Goal: Task Accomplishment & Management: Manage account settings

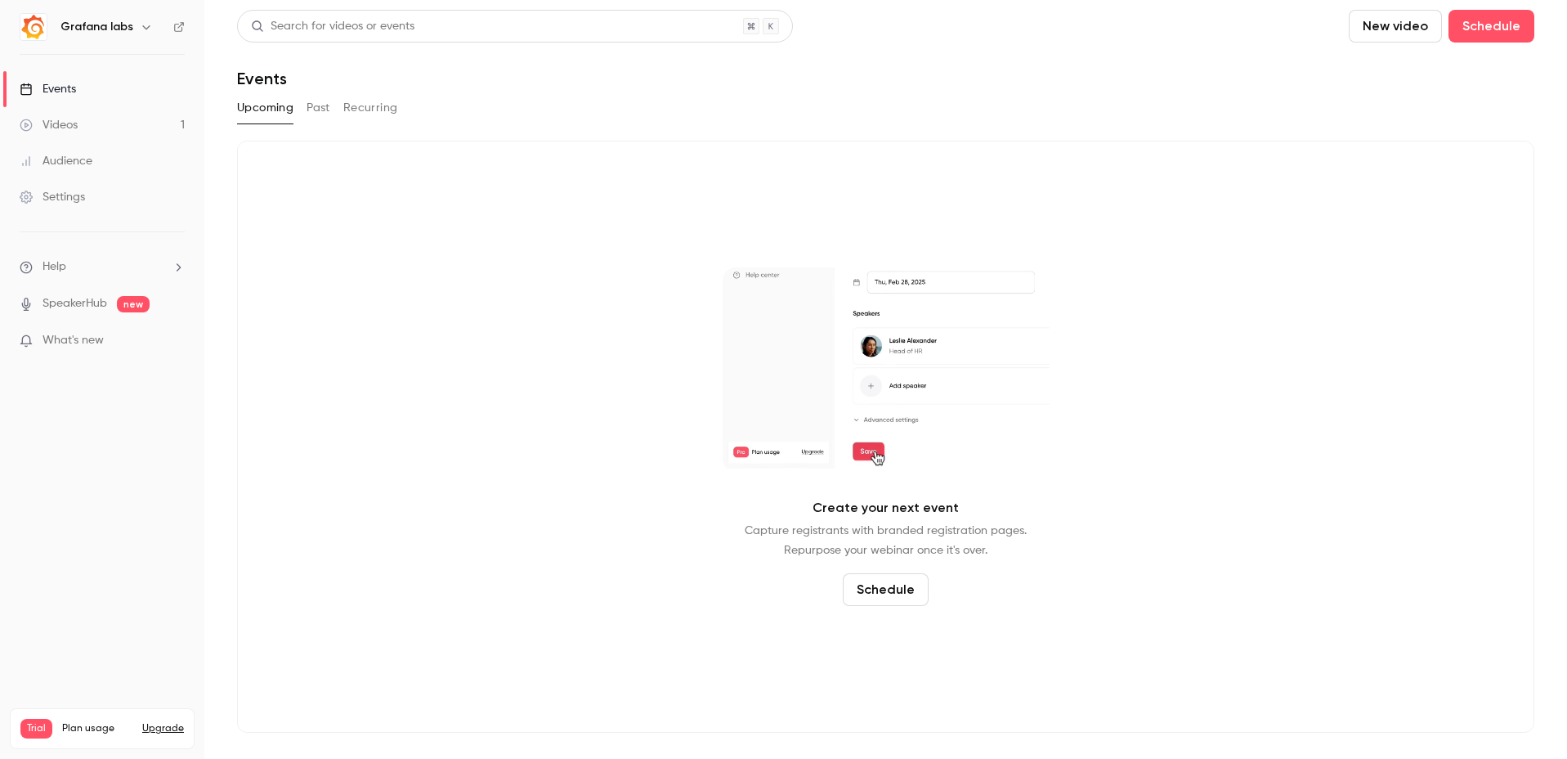
click at [123, 21] on h6 "Grafana labs" at bounding box center [97, 27] width 73 height 16
click at [131, 25] on div "Grafana labs" at bounding box center [111, 27] width 100 height 20
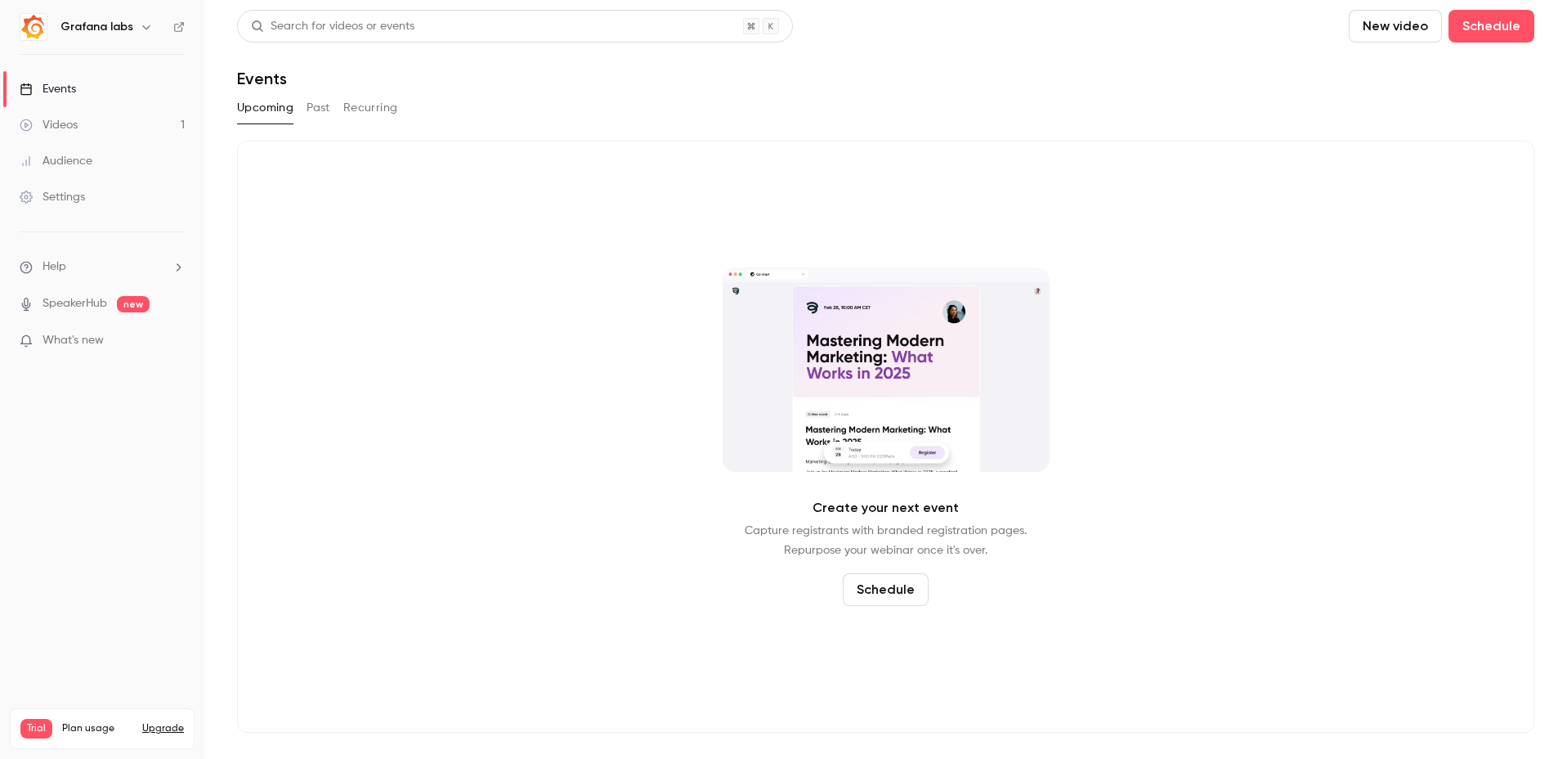
click at [143, 29] on icon "button" at bounding box center [146, 26] width 13 height 13
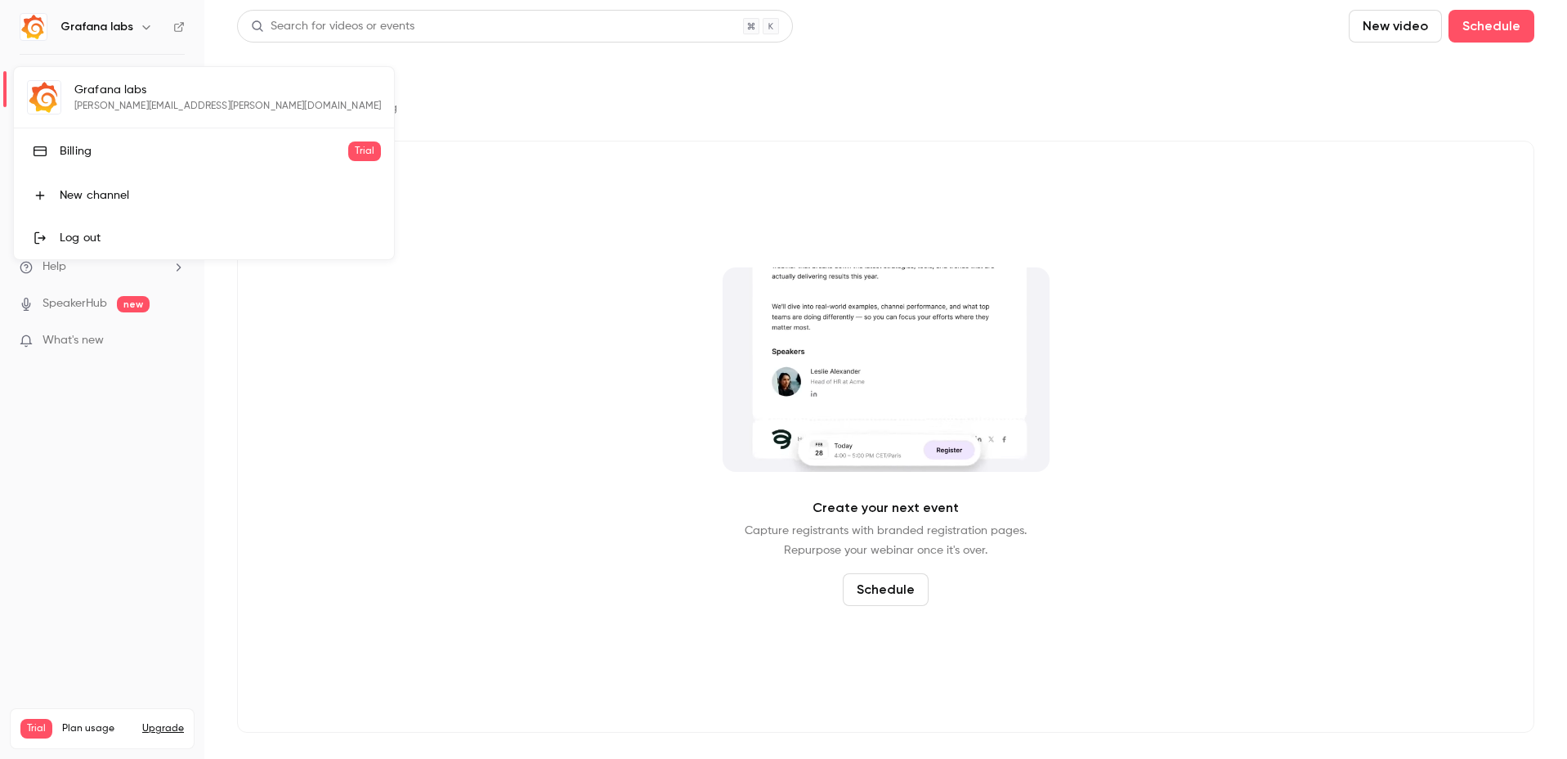
click at [112, 103] on div "Grafana labs [PERSON_NAME][EMAIL_ADDRESS][PERSON_NAME][DOMAIN_NAME] Billing Tri…" at bounding box center [204, 163] width 380 height 192
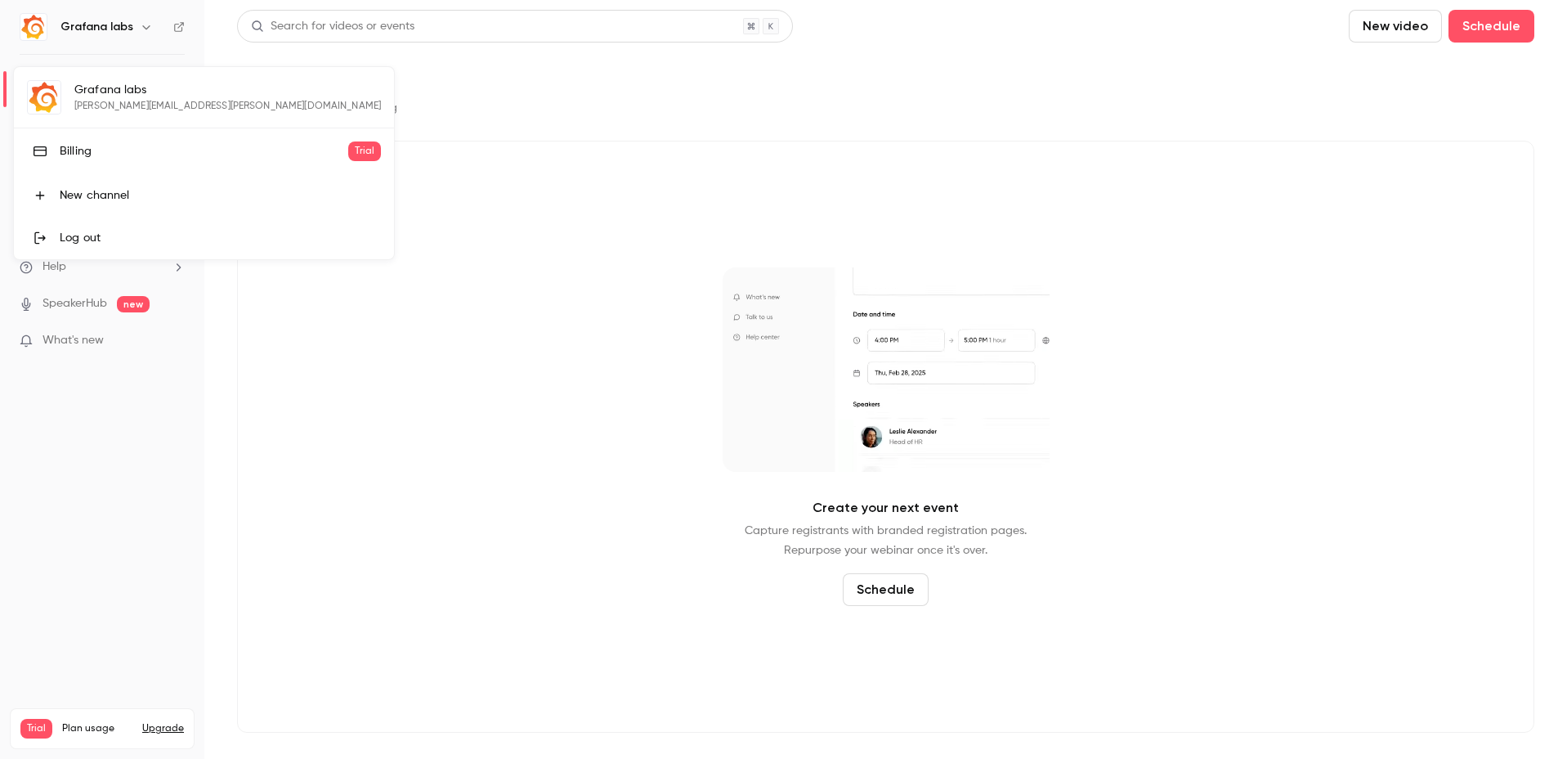
click at [432, 303] on div at bounding box center [783, 379] width 1567 height 759
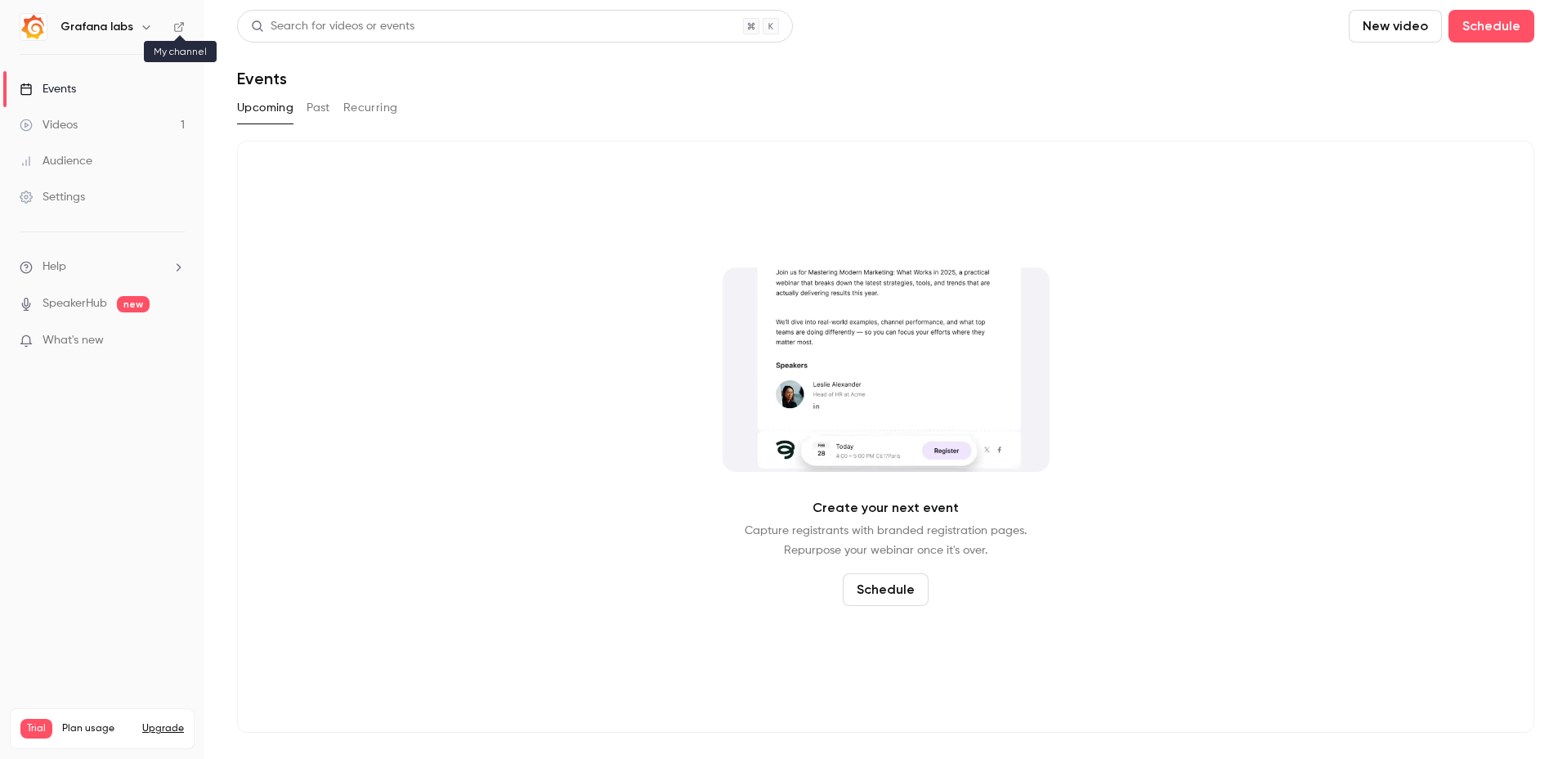
click at [175, 29] on icon at bounding box center [178, 26] width 11 height 11
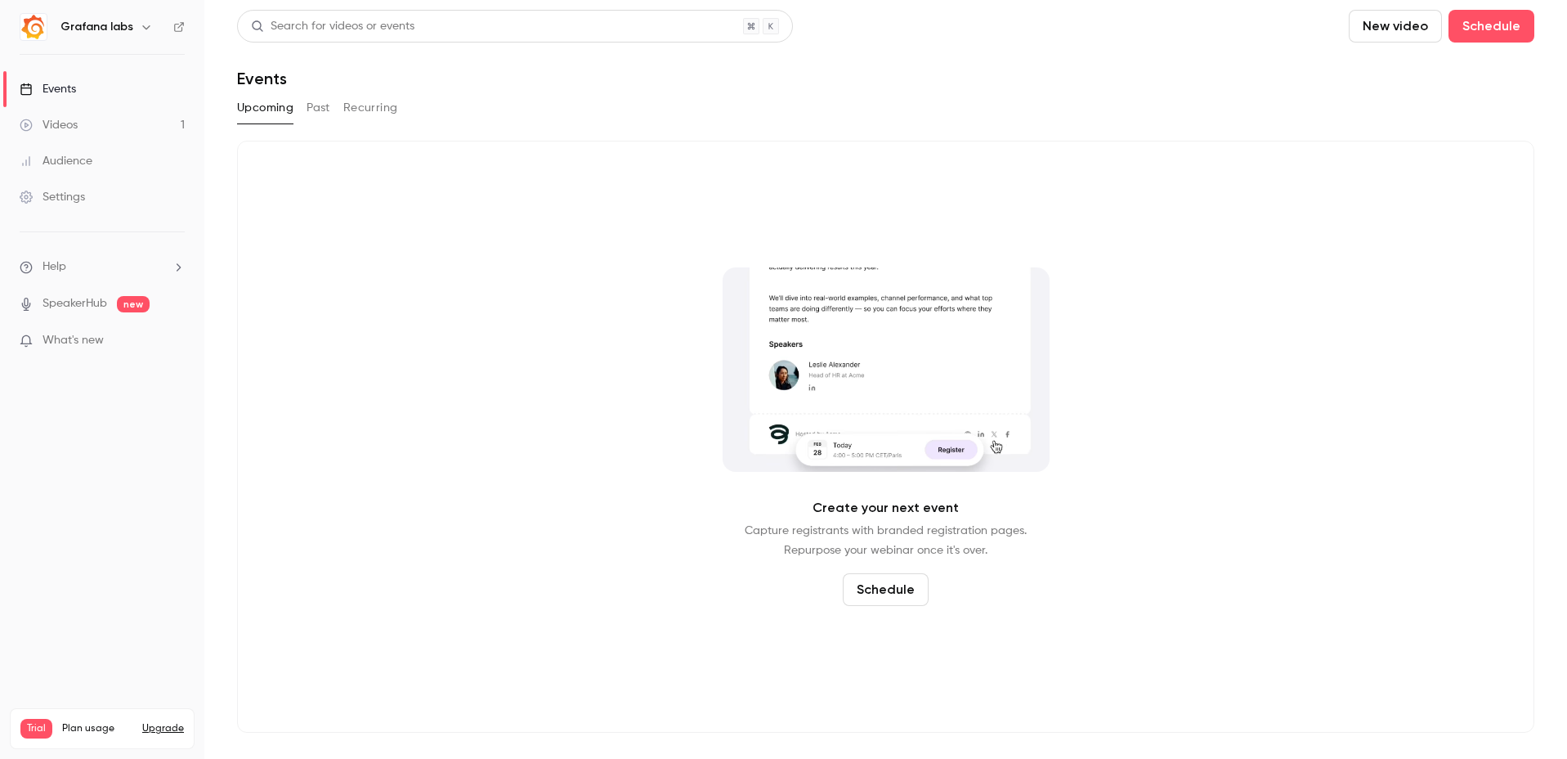
click at [152, 25] on button "button" at bounding box center [147, 27] width 20 height 20
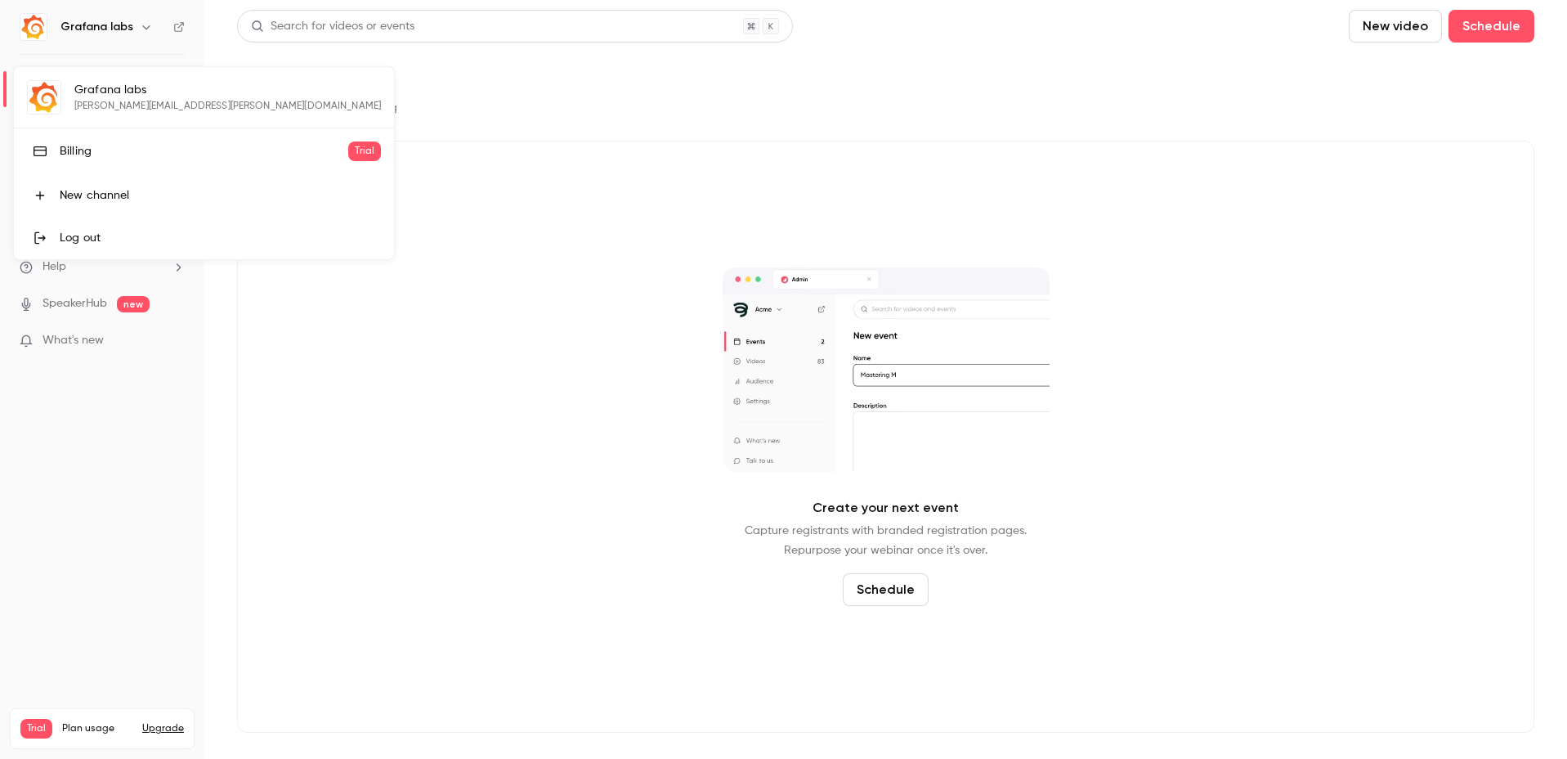
click at [88, 195] on div "New channel" at bounding box center [220, 195] width 321 height 16
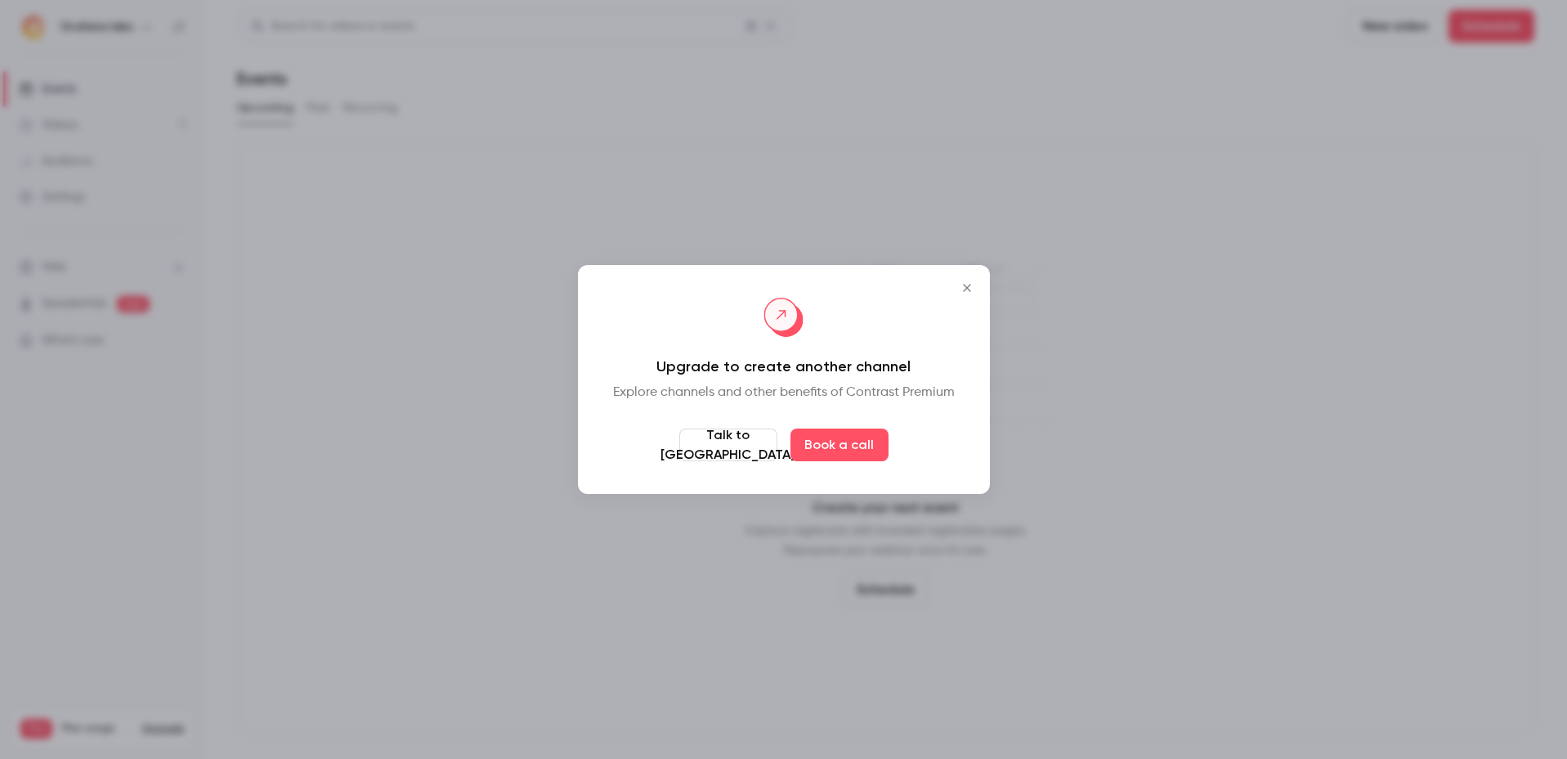
click at [963, 289] on icon "Close" at bounding box center [967, 287] width 20 height 13
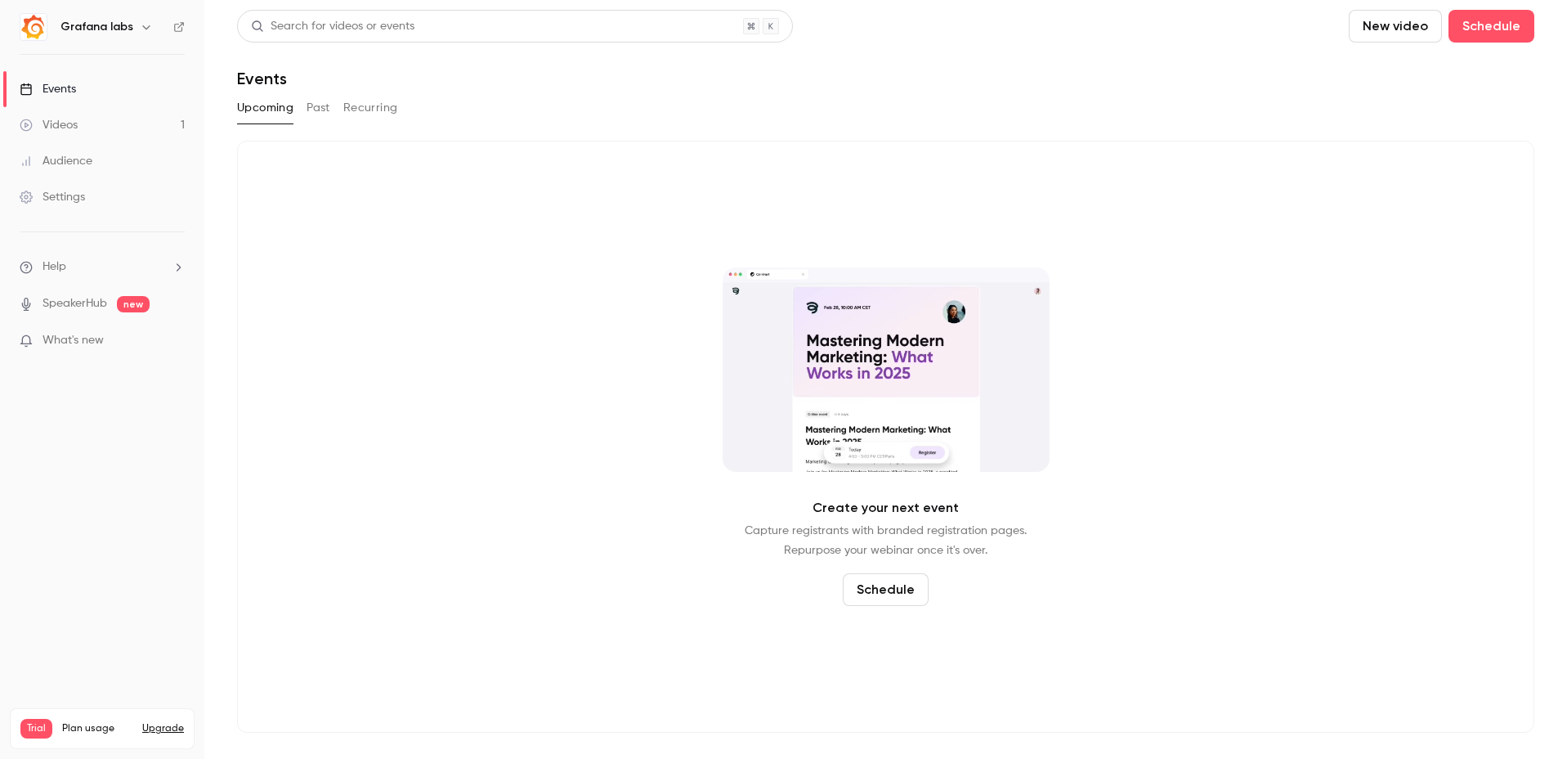
click at [86, 722] on span "Plan usage" at bounding box center [97, 728] width 70 height 13
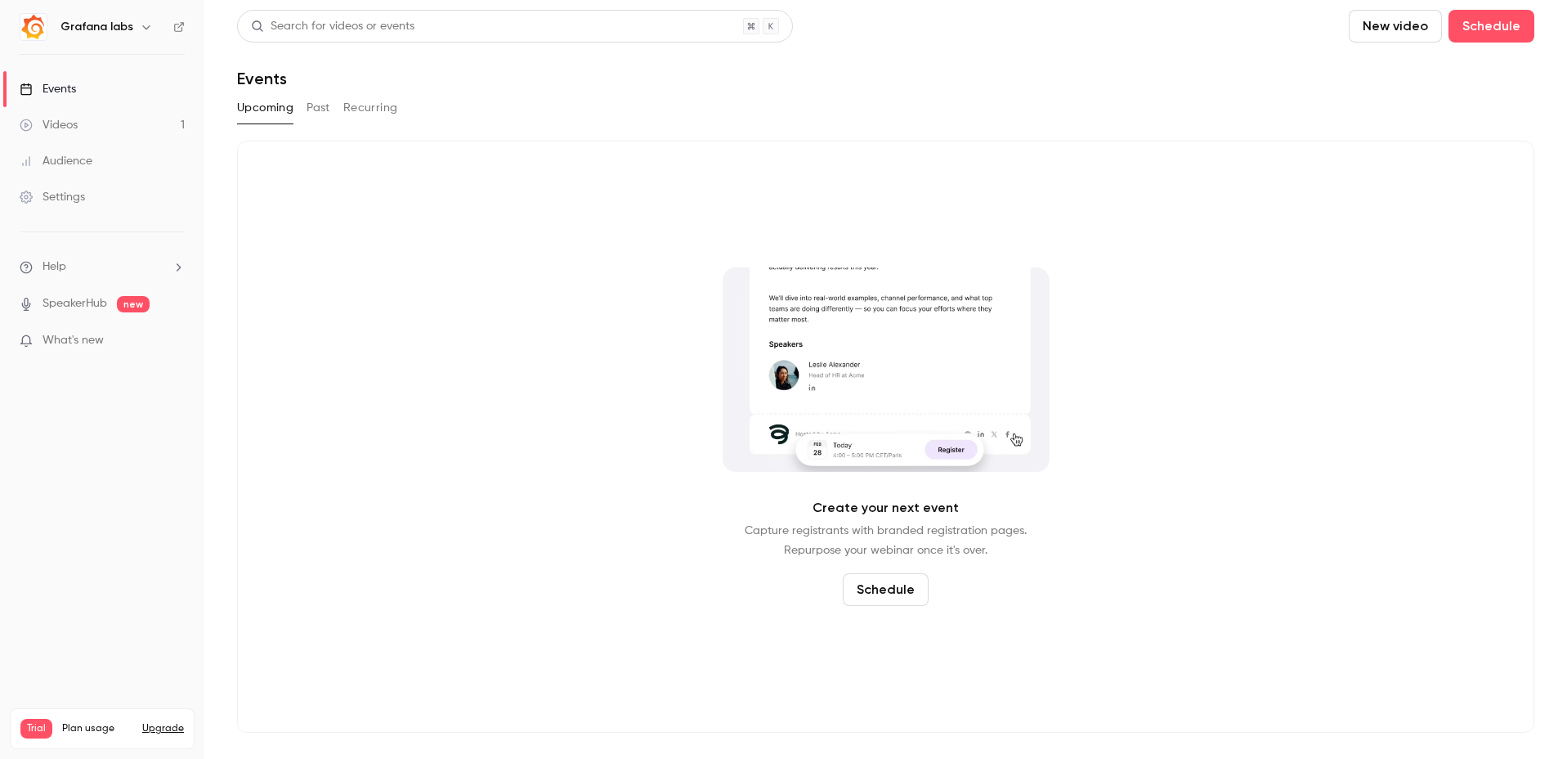
click at [93, 188] on link "Settings" at bounding box center [102, 197] width 204 height 36
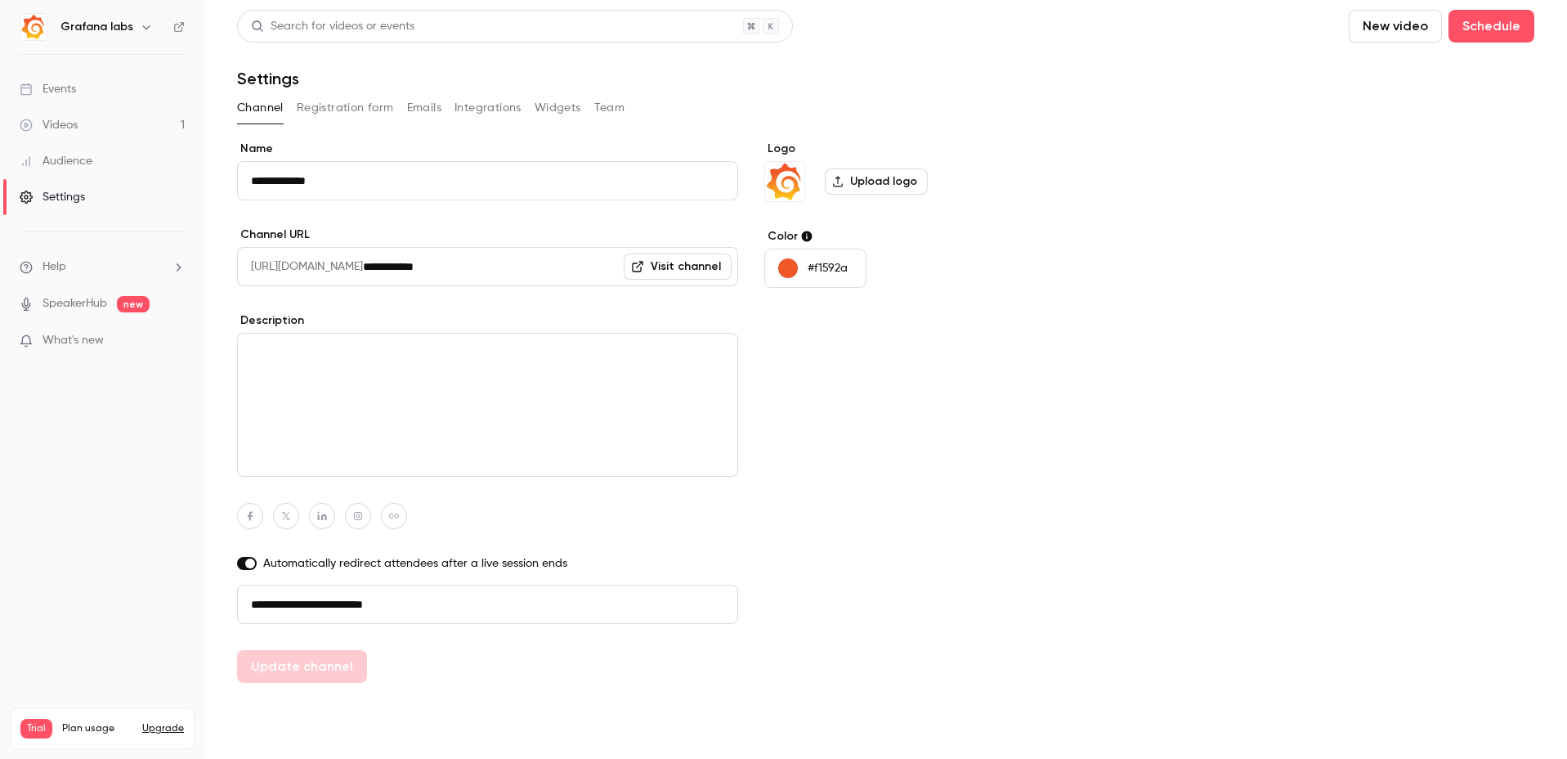
click at [612, 110] on button "Team" at bounding box center [609, 108] width 31 height 26
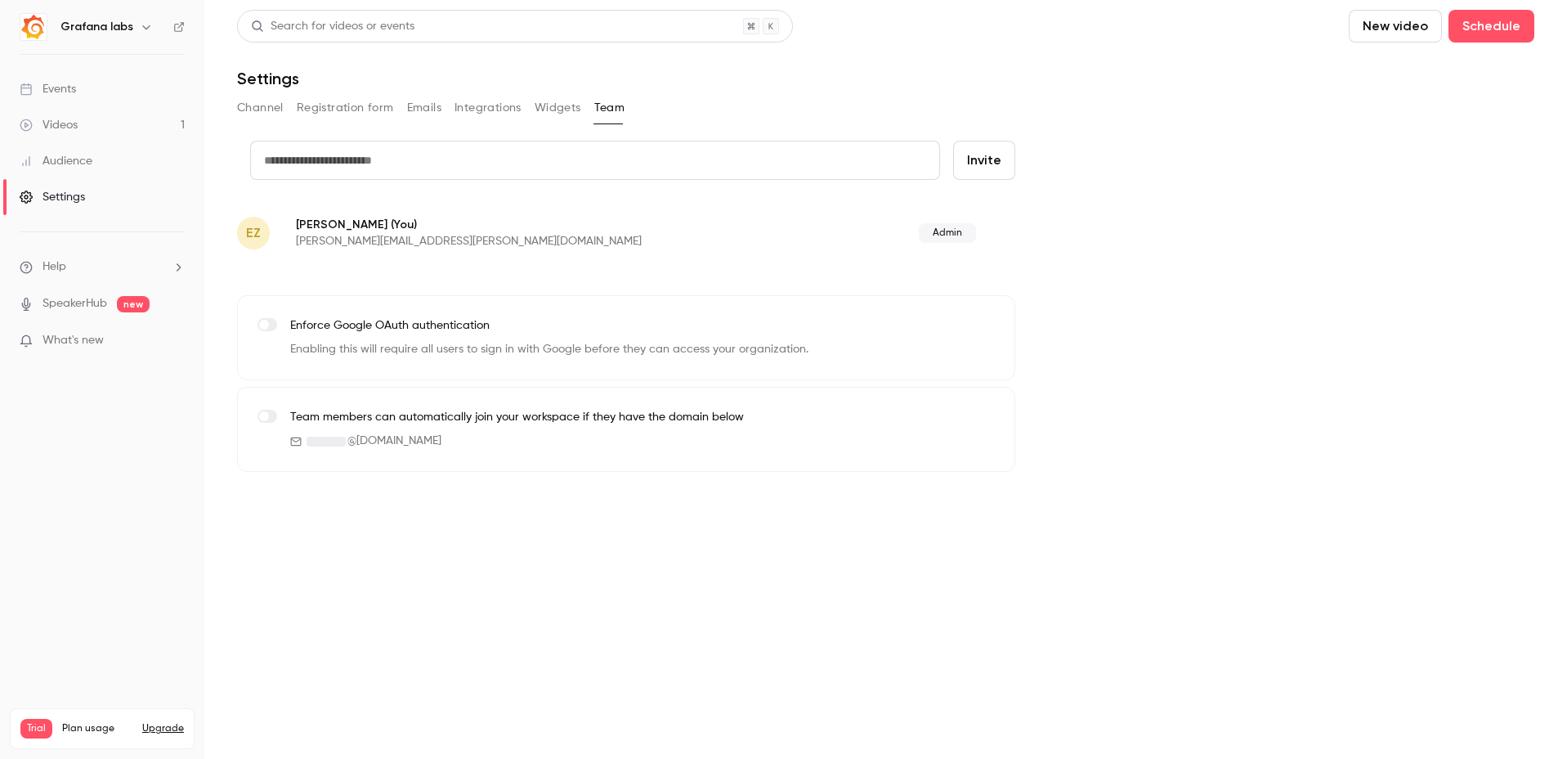
click at [401, 164] on input "text" at bounding box center [595, 160] width 690 height 39
paste input "**********"
type input "**********"
click at [982, 164] on button "Invite" at bounding box center [984, 160] width 62 height 39
